Goal: Find specific page/section: Find specific page/section

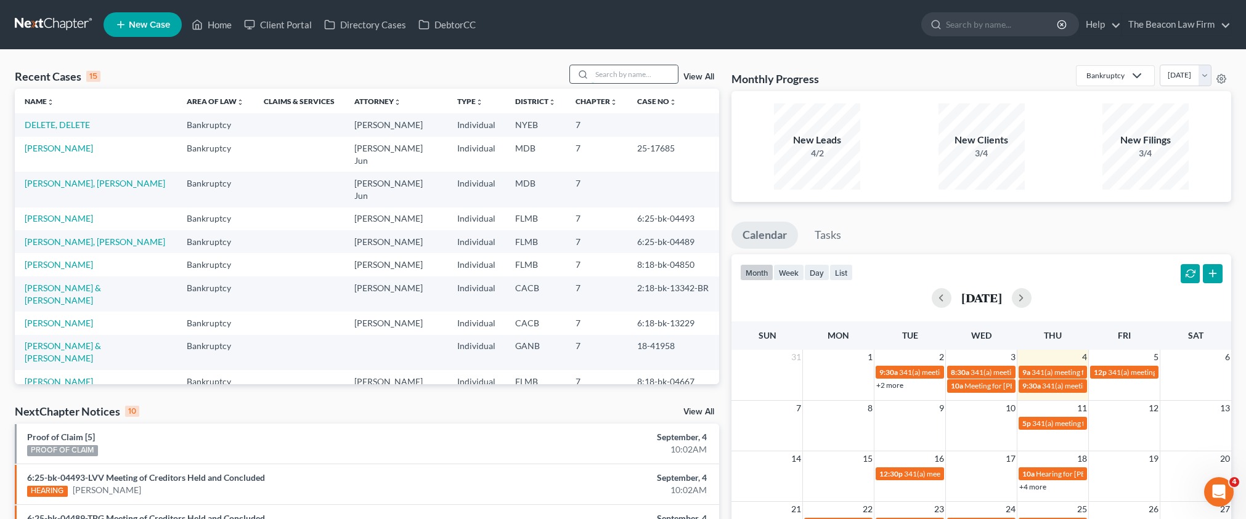
click at [624, 71] on input "search" at bounding box center [634, 74] width 86 height 18
paste input "Anh Nguyen. He can be contacted via email (avan@avanlawoffice.com) or phone at …"
type input "Anh Nguyen. He can be contacted via email (avan@avanlawoffice.com) or phone at …"
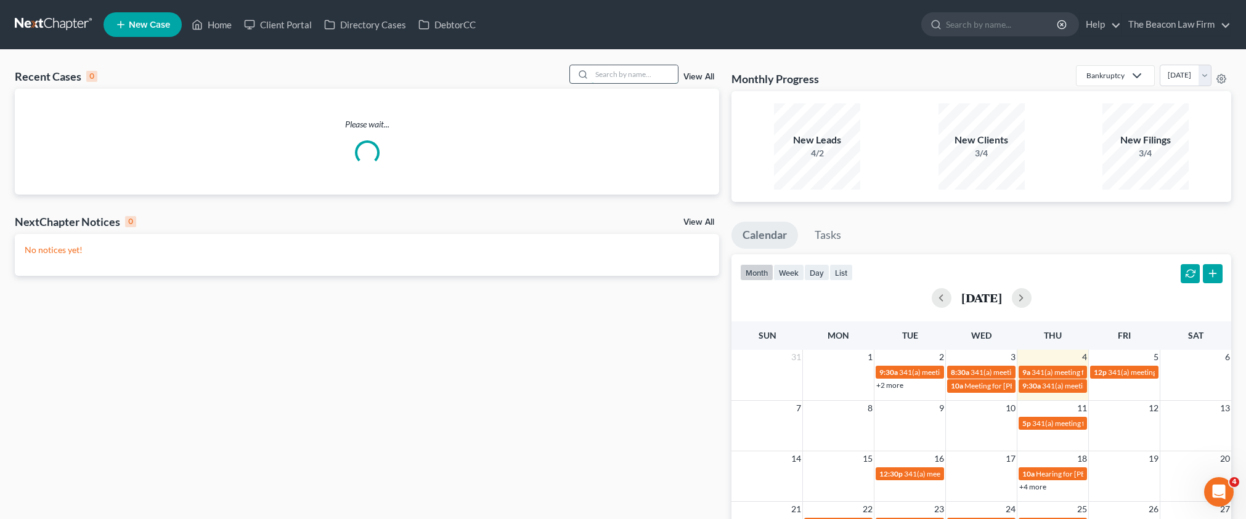
click at [627, 74] on input "search" at bounding box center [634, 74] width 86 height 18
paste input "[PERSON_NAME] [PERSON_NAME]"
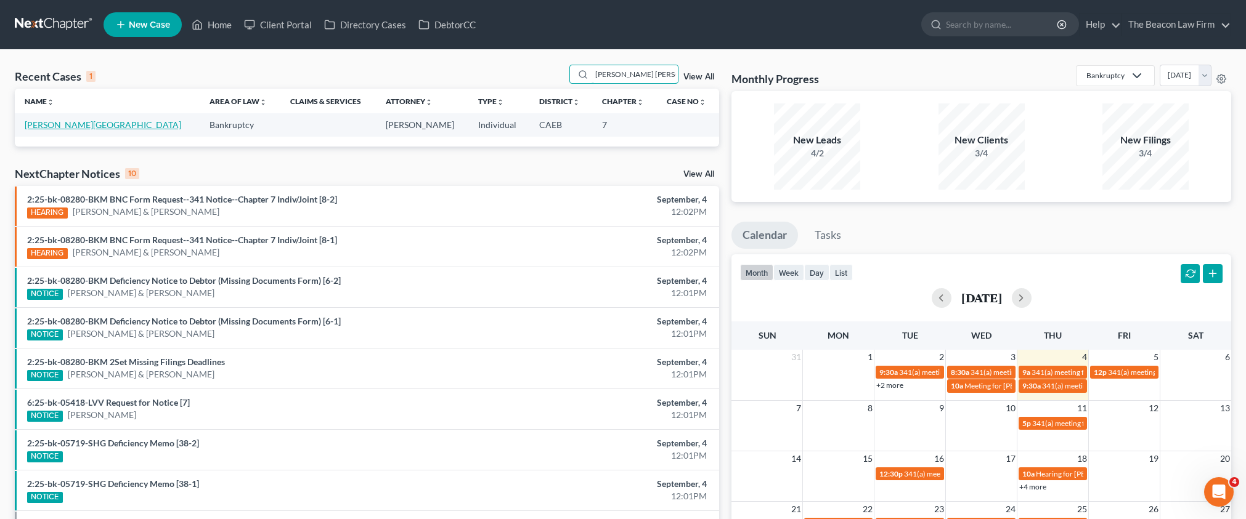
type input "[PERSON_NAME] [PERSON_NAME]"
click at [89, 126] on link "[PERSON_NAME][GEOGRAPHIC_DATA]" at bounding box center [103, 125] width 156 height 10
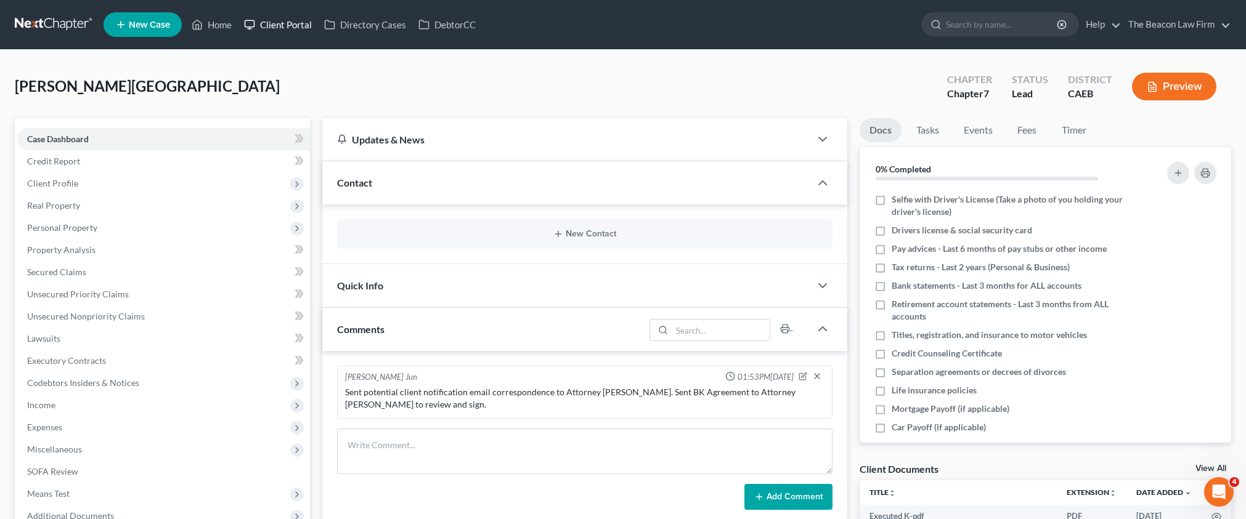
click at [299, 27] on link "Client Portal" at bounding box center [278, 25] width 80 height 22
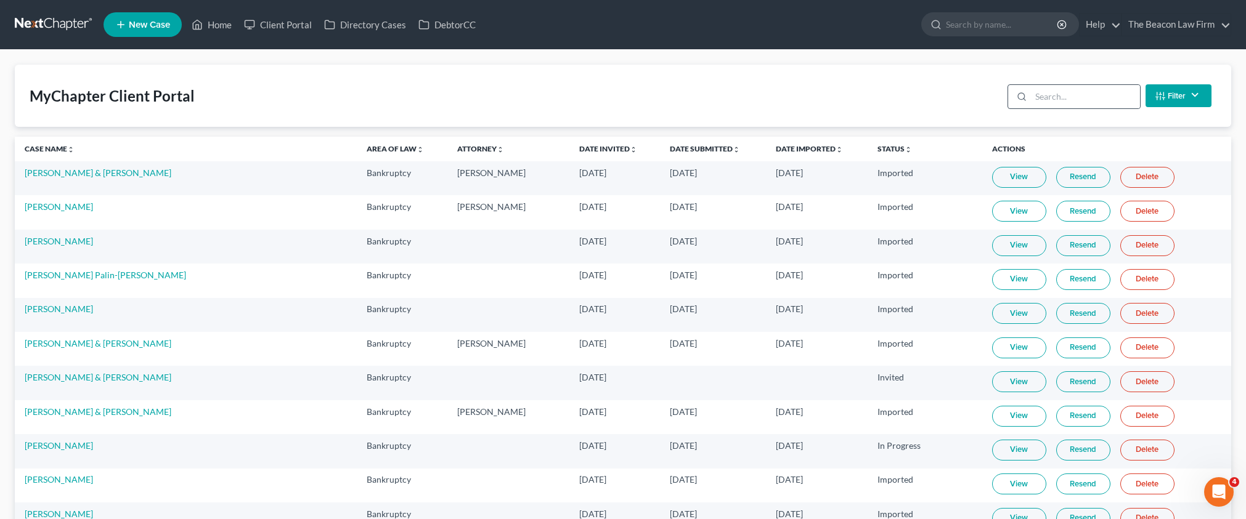
click at [1063, 108] on div "Filter Status Filter... Invited In Progress Ready To Review Reviewed Imported S…" at bounding box center [1109, 95] width 214 height 33
click at [1065, 99] on input "search" at bounding box center [1085, 96] width 109 height 23
paste input "[PERSON_NAME] [PERSON_NAME]"
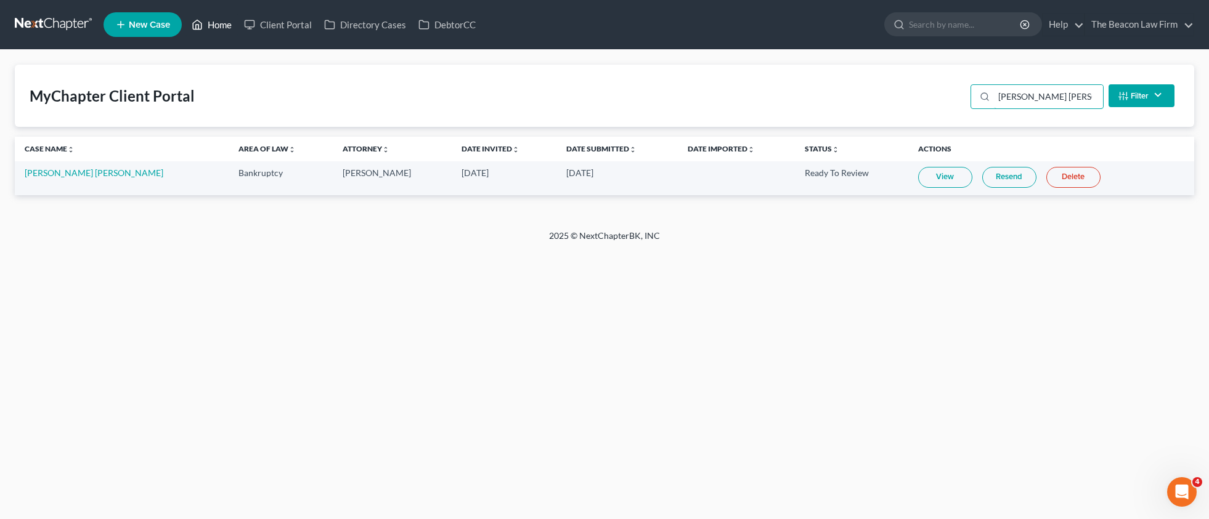
type input "[PERSON_NAME] [PERSON_NAME]"
click at [229, 22] on link "Home" at bounding box center [211, 25] width 52 height 22
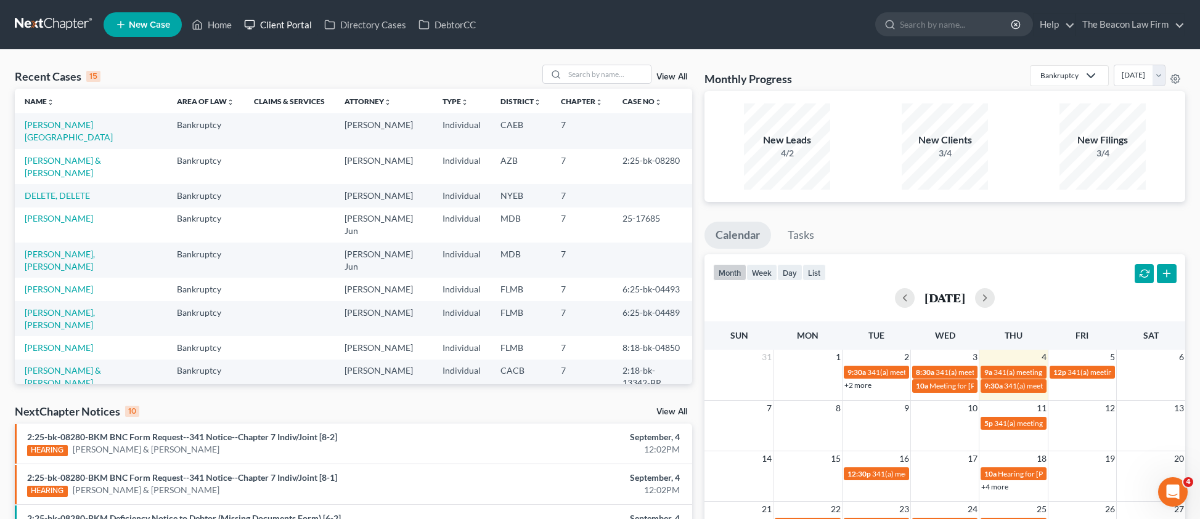
click at [277, 23] on link "Client Portal" at bounding box center [278, 25] width 80 height 22
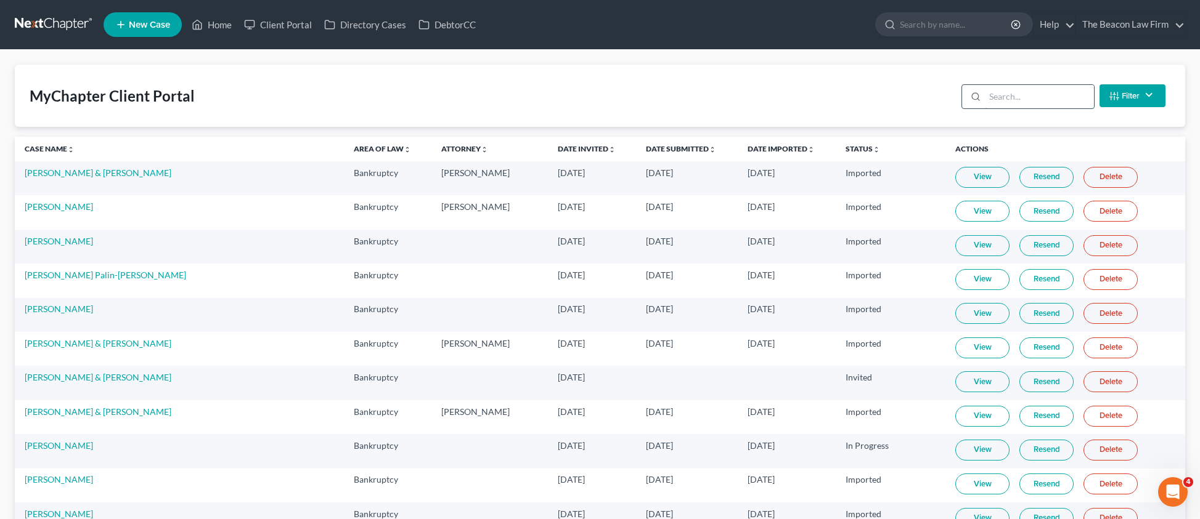
click at [1012, 102] on input "search" at bounding box center [1039, 96] width 109 height 23
paste input "[PERSON_NAME] [PERSON_NAME]"
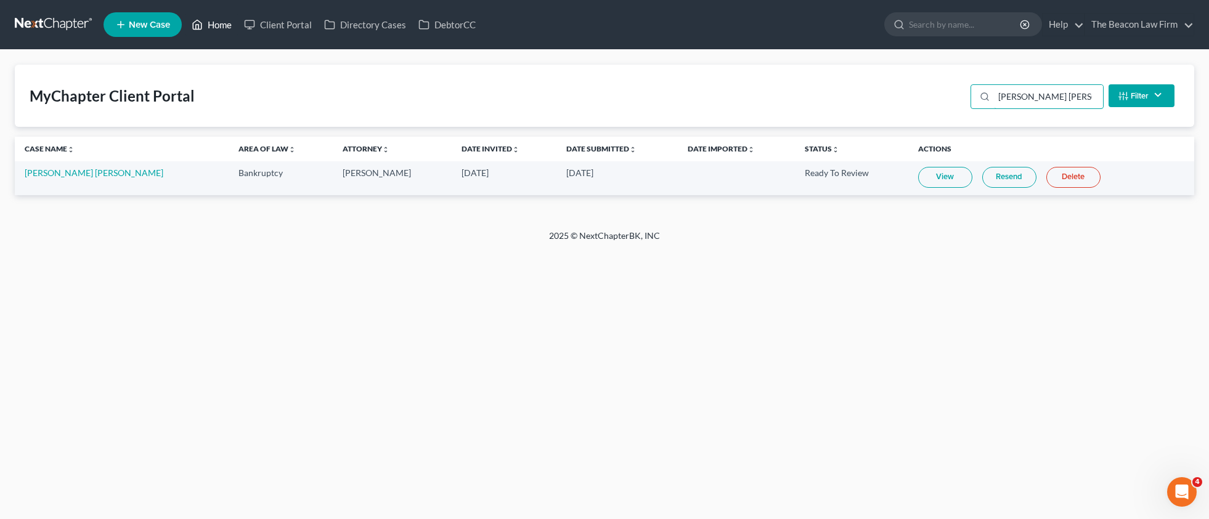
type input "[PERSON_NAME] [PERSON_NAME]"
click at [213, 26] on link "Home" at bounding box center [211, 25] width 52 height 22
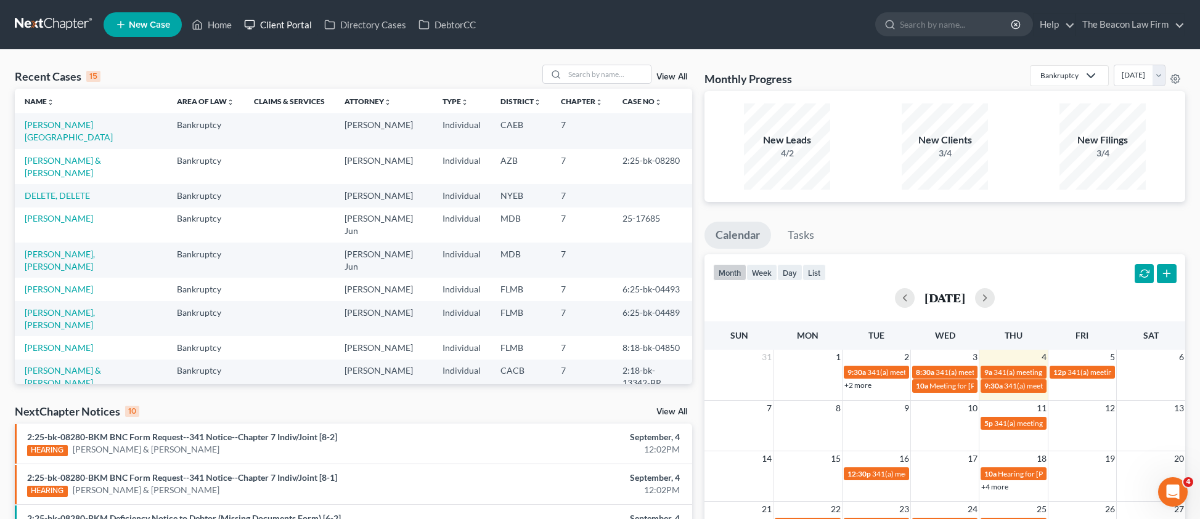
click at [278, 27] on link "Client Portal" at bounding box center [278, 25] width 80 height 22
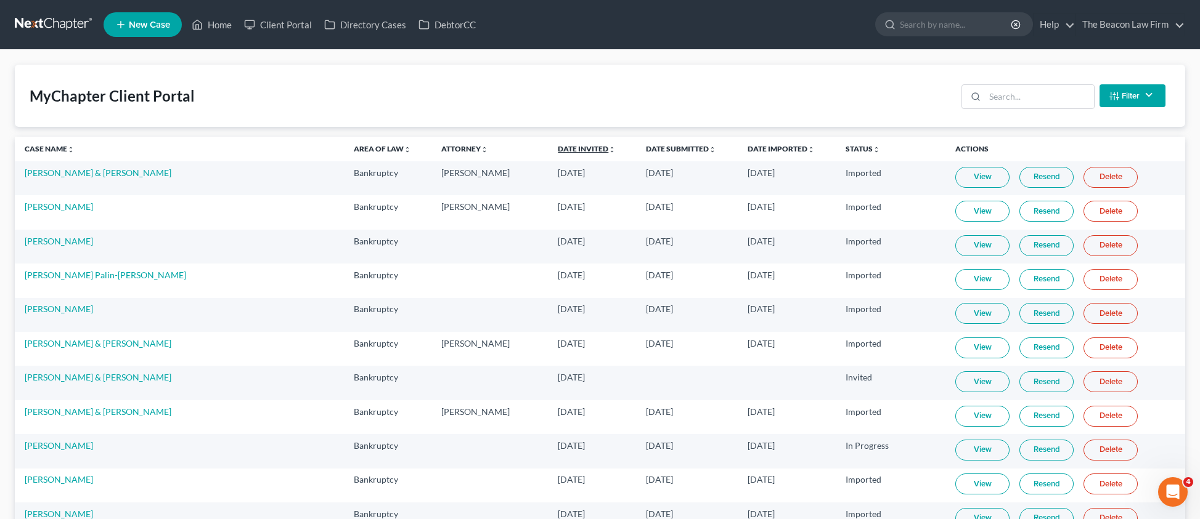
click at [558, 147] on link "Date Invited unfold_more expand_more expand_less" at bounding box center [587, 148] width 58 height 9
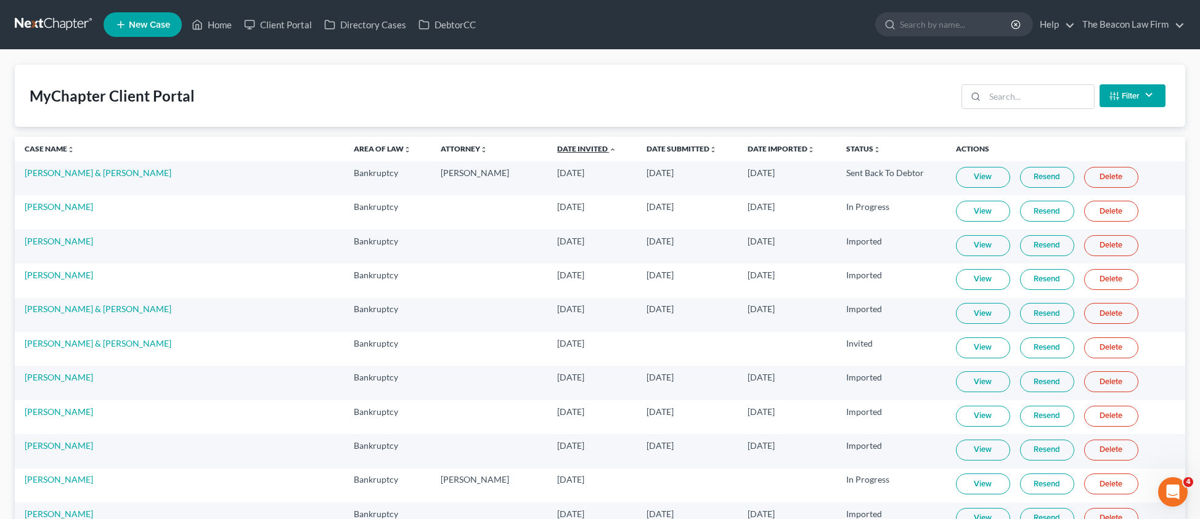
click at [557, 148] on link "Date Invited unfold_more expand_more expand_less" at bounding box center [586, 148] width 59 height 9
